Goal: Task Accomplishment & Management: Use online tool/utility

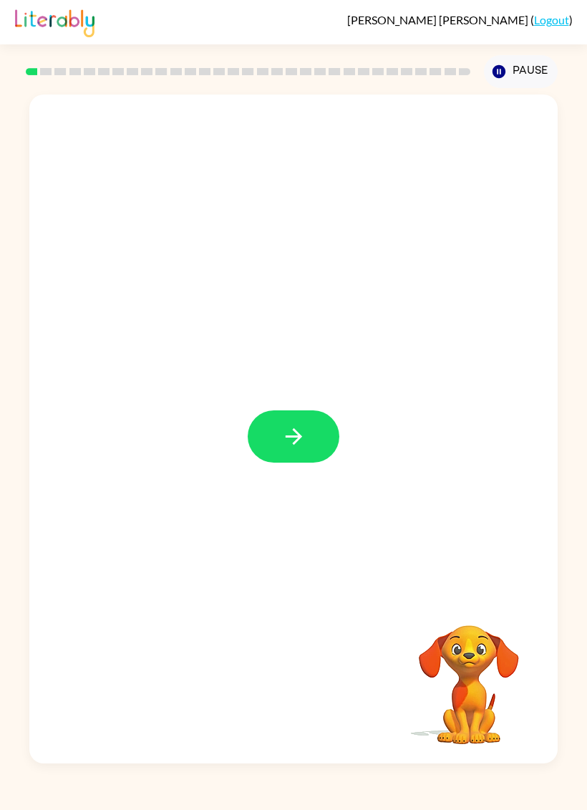
click at [307, 426] on button "button" at bounding box center [294, 436] width 92 height 52
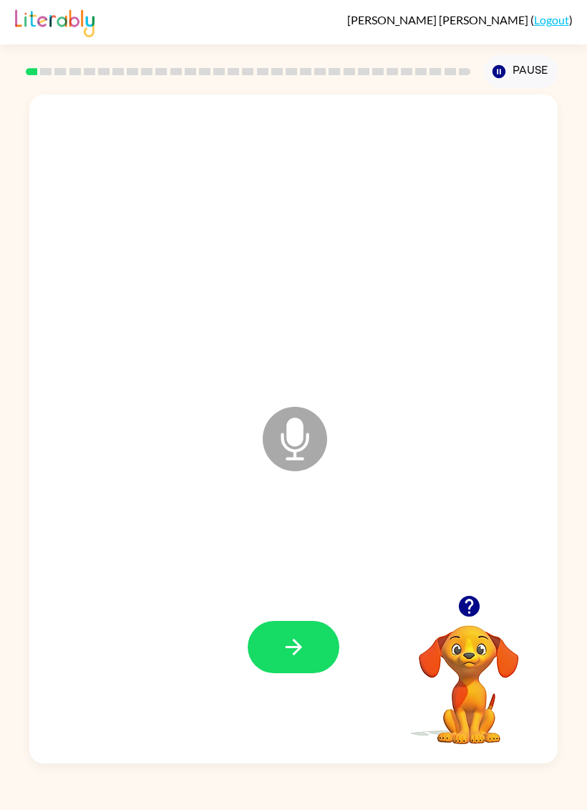
click at [297, 648] on icon "button" at bounding box center [293, 647] width 16 height 16
click at [315, 673] on button "button" at bounding box center [294, 647] width 92 height 52
click at [316, 661] on button "button" at bounding box center [294, 647] width 92 height 52
click at [311, 667] on button "button" at bounding box center [294, 647] width 92 height 52
click at [318, 654] on button "button" at bounding box center [294, 647] width 92 height 52
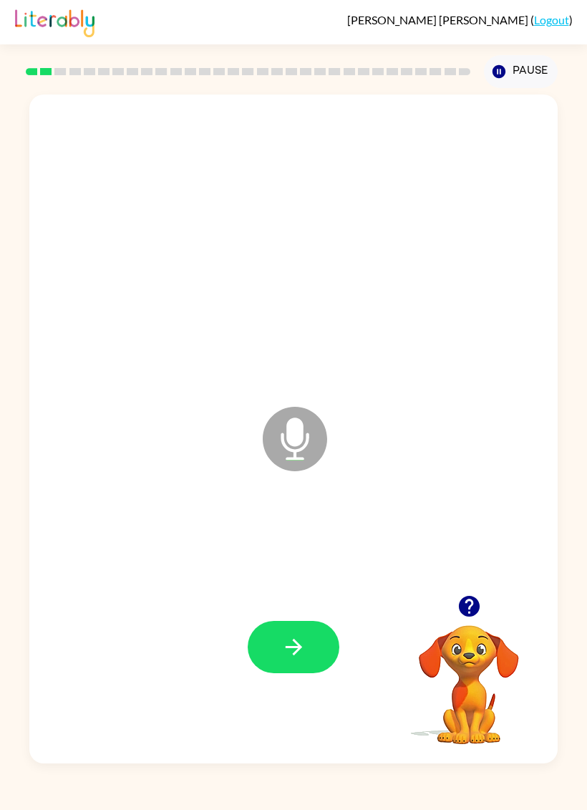
click at [307, 660] on button "button" at bounding box center [294, 647] width 92 height 52
click at [308, 653] on button "button" at bounding box center [294, 647] width 92 height 52
click at [314, 663] on button "button" at bounding box center [294, 647] width 92 height 52
click at [307, 658] on button "button" at bounding box center [294, 647] width 92 height 52
click at [309, 655] on button "button" at bounding box center [294, 647] width 92 height 52
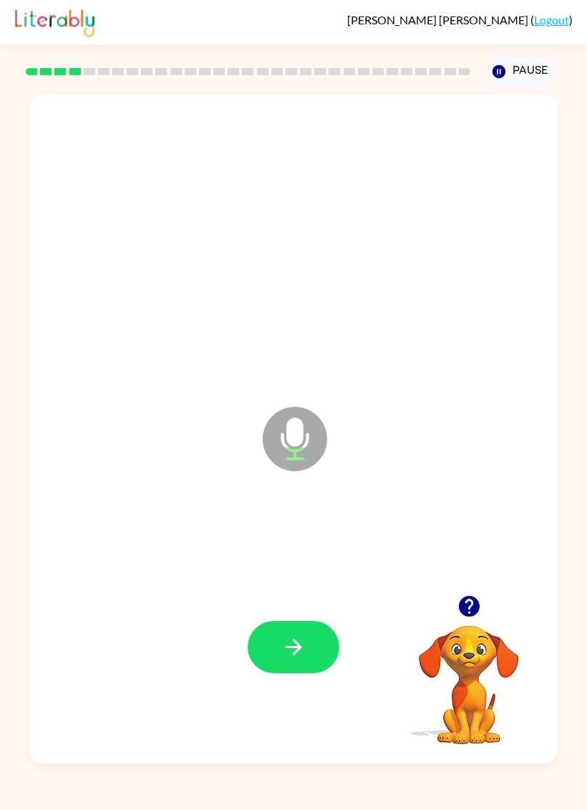
click at [298, 660] on icon "button" at bounding box center [294, 647] width 25 height 25
click at [299, 653] on icon "button" at bounding box center [294, 647] width 25 height 25
click at [303, 663] on button "button" at bounding box center [294, 647] width 92 height 52
click at [300, 652] on icon "button" at bounding box center [294, 647] width 25 height 25
click at [287, 670] on button "button" at bounding box center [294, 647] width 92 height 52
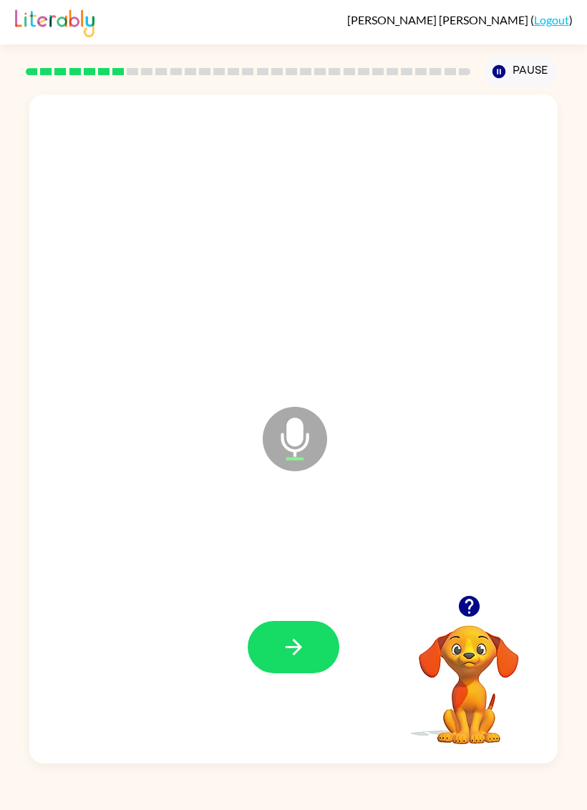
click at [312, 640] on button "button" at bounding box center [294, 647] width 92 height 52
click at [304, 653] on icon "button" at bounding box center [294, 647] width 25 height 25
click at [309, 651] on button "button" at bounding box center [294, 647] width 92 height 52
click at [298, 651] on icon "button" at bounding box center [293, 647] width 16 height 16
click at [304, 655] on icon "button" at bounding box center [294, 647] width 25 height 25
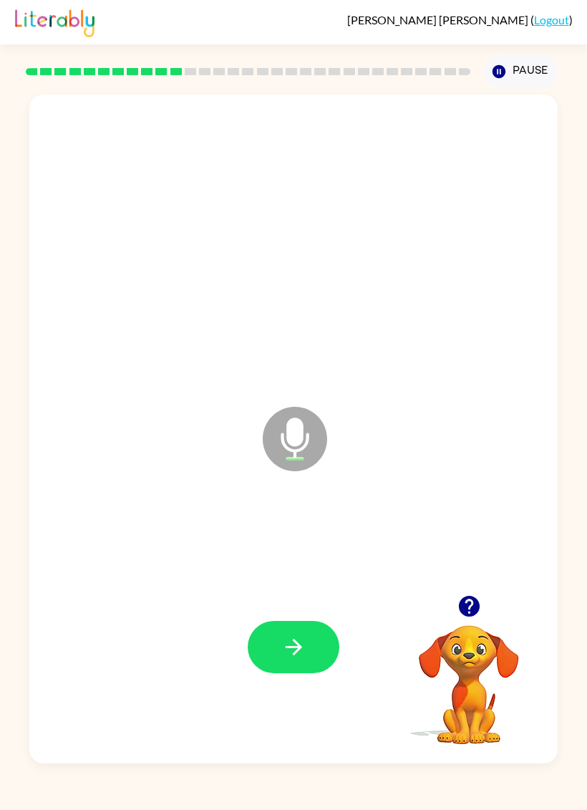
click at [307, 638] on button "button" at bounding box center [294, 647] width 92 height 52
click at [312, 663] on button "button" at bounding box center [294, 647] width 92 height 52
click at [314, 648] on button "button" at bounding box center [294, 647] width 92 height 52
click at [307, 654] on button "button" at bounding box center [294, 647] width 92 height 52
click at [312, 639] on button "button" at bounding box center [294, 647] width 92 height 52
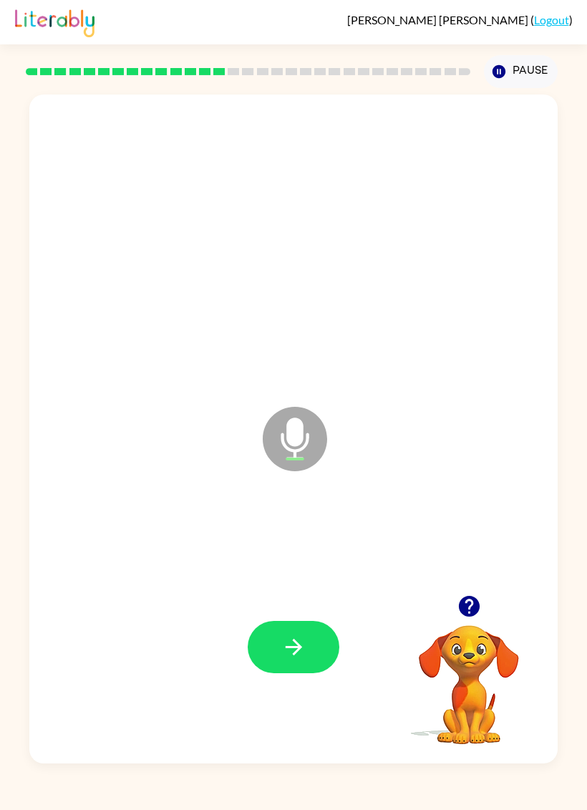
click at [326, 649] on button "button" at bounding box center [294, 647] width 92 height 52
click at [290, 635] on button "button" at bounding box center [294, 647] width 92 height 52
click at [291, 659] on icon "button" at bounding box center [294, 647] width 25 height 25
click at [275, 664] on button "button" at bounding box center [294, 647] width 92 height 52
click at [297, 658] on icon "button" at bounding box center [294, 647] width 25 height 25
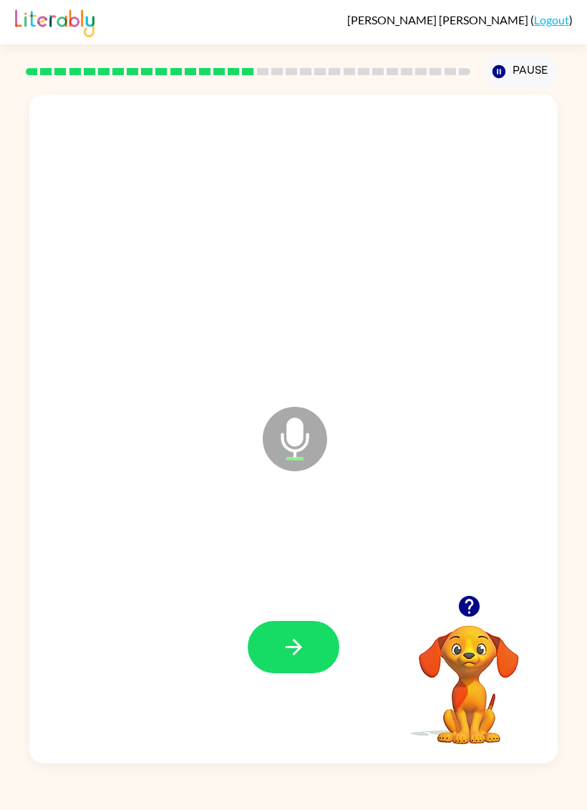
click at [310, 654] on button "button" at bounding box center [294, 647] width 92 height 52
click at [299, 659] on icon "button" at bounding box center [294, 647] width 25 height 25
click at [301, 663] on button "button" at bounding box center [294, 647] width 92 height 52
click at [289, 658] on icon "button" at bounding box center [294, 647] width 25 height 25
click at [304, 649] on icon "button" at bounding box center [294, 647] width 25 height 25
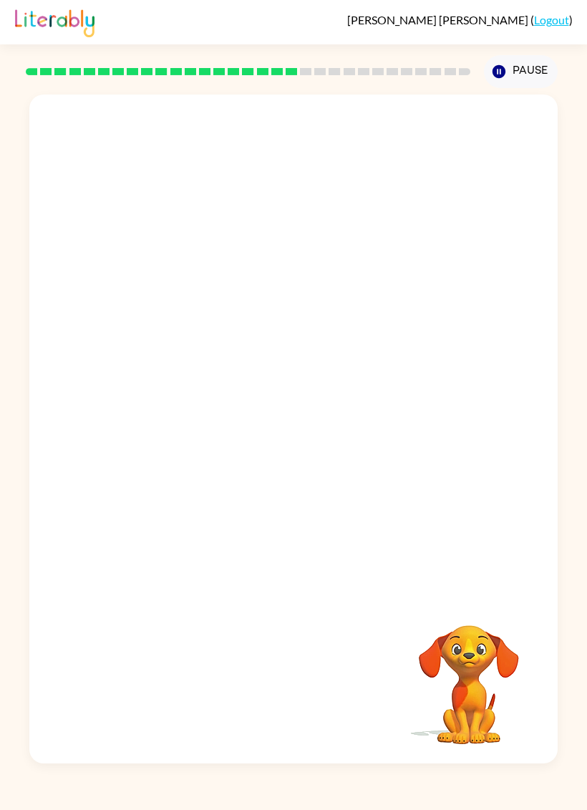
click at [192, 73] on rect at bounding box center [190, 71] width 11 height 7
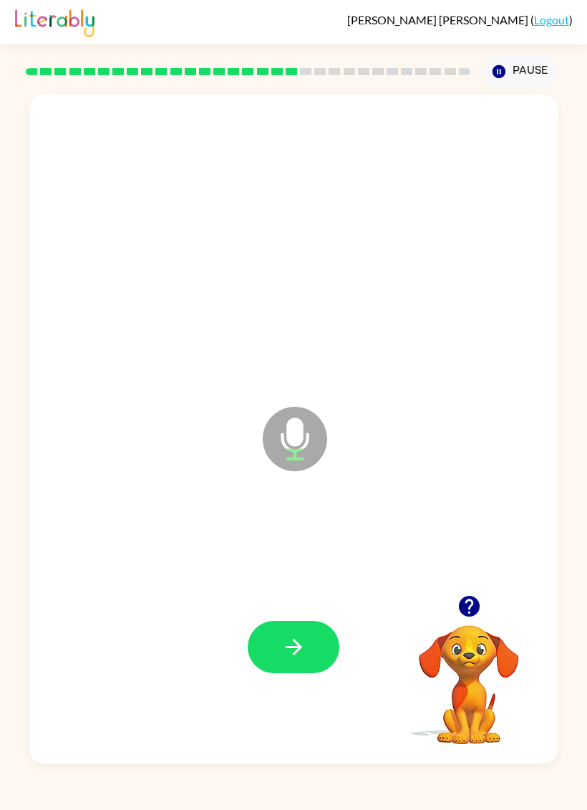
click at [312, 644] on button "button" at bounding box center [294, 647] width 92 height 52
click at [314, 663] on button "button" at bounding box center [294, 647] width 92 height 52
click at [302, 649] on icon "button" at bounding box center [294, 647] width 25 height 25
click at [304, 659] on icon "button" at bounding box center [294, 647] width 25 height 25
click at [314, 673] on button "button" at bounding box center [294, 647] width 92 height 52
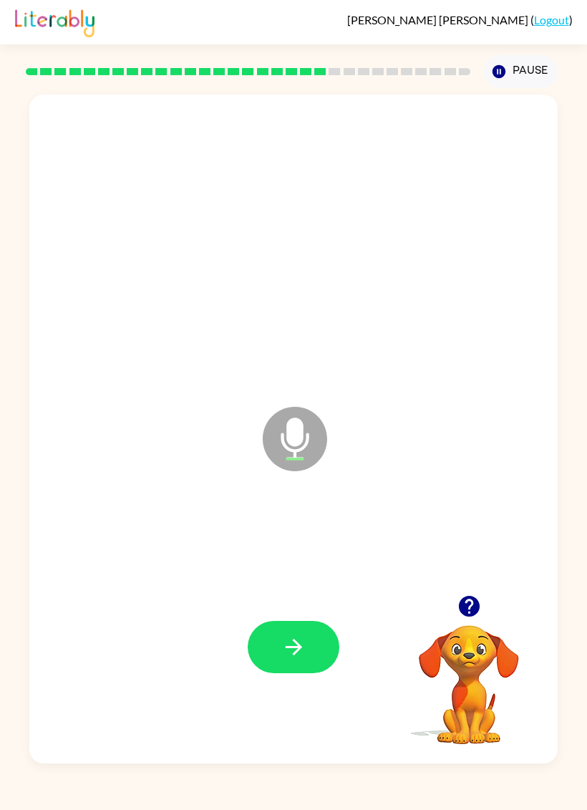
click at [302, 665] on button "button" at bounding box center [294, 647] width 92 height 52
click at [307, 635] on button "button" at bounding box center [294, 647] width 92 height 52
click at [297, 650] on icon "button" at bounding box center [294, 647] width 25 height 25
click at [307, 644] on button "button" at bounding box center [294, 647] width 92 height 52
click at [319, 665] on button "button" at bounding box center [294, 647] width 92 height 52
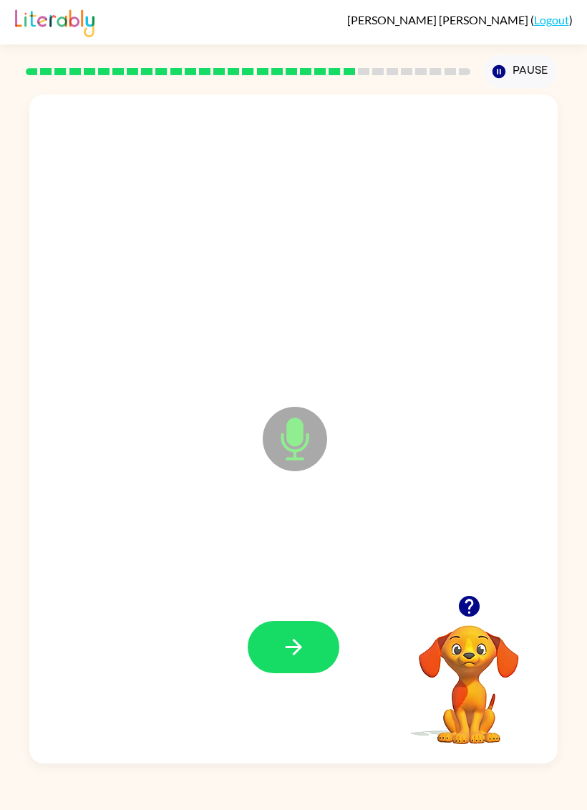
click at [314, 655] on button "button" at bounding box center [294, 647] width 92 height 52
click at [292, 648] on icon "button" at bounding box center [293, 647] width 16 height 16
click at [304, 666] on button "button" at bounding box center [294, 647] width 92 height 52
click at [294, 655] on icon "button" at bounding box center [293, 647] width 16 height 16
click at [290, 665] on button "button" at bounding box center [294, 647] width 92 height 52
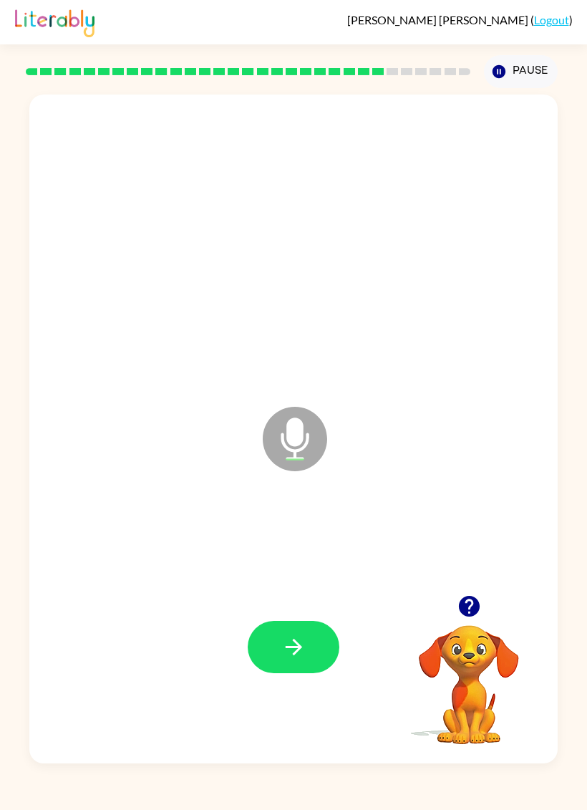
click at [284, 658] on icon "button" at bounding box center [294, 647] width 25 height 25
click at [304, 646] on icon "button" at bounding box center [294, 647] width 25 height 25
click at [295, 650] on icon "button" at bounding box center [294, 647] width 25 height 25
click at [308, 661] on button "button" at bounding box center [294, 647] width 92 height 52
click at [305, 650] on icon "button" at bounding box center [294, 647] width 25 height 25
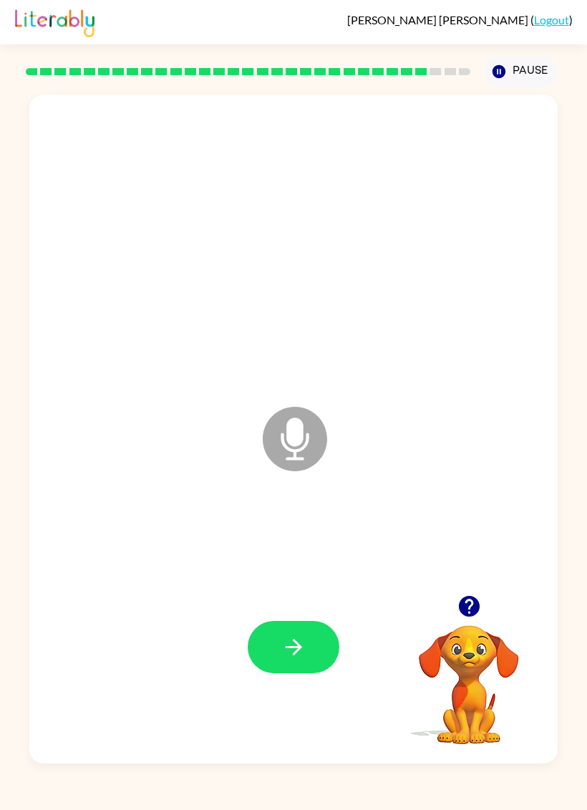
click at [297, 673] on button "button" at bounding box center [294, 647] width 92 height 52
click at [302, 667] on button "button" at bounding box center [294, 647] width 92 height 52
click at [299, 645] on icon "button" at bounding box center [293, 647] width 16 height 16
click at [290, 659] on icon "button" at bounding box center [294, 647] width 25 height 25
click at [302, 655] on icon "button" at bounding box center [294, 647] width 25 height 25
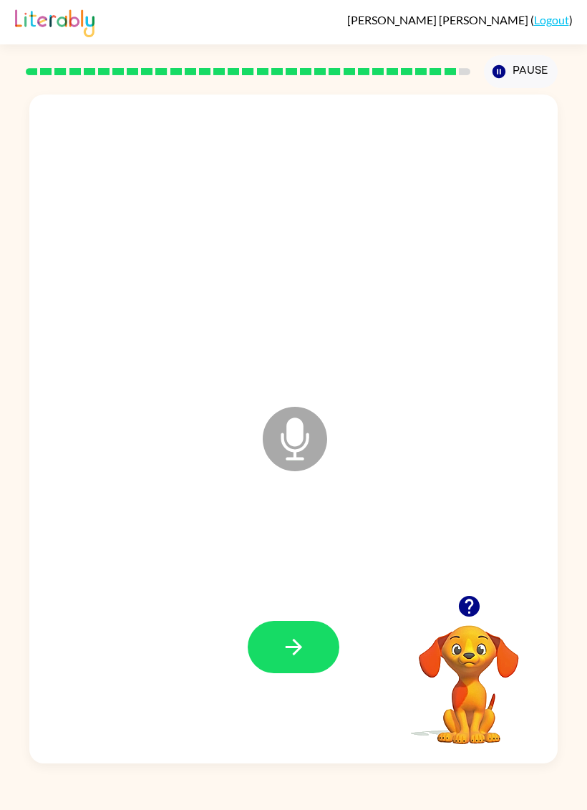
click at [294, 632] on button "button" at bounding box center [294, 647] width 92 height 52
